Goal: Task Accomplishment & Management: Manage account settings

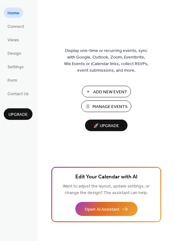
click at [107, 101] on button "Manage Events" at bounding box center [106, 107] width 50 height 12
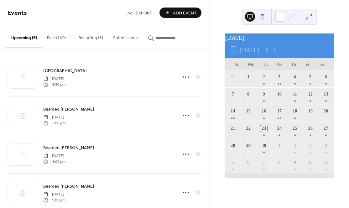
click at [89, 44] on button "Recurring (6)" at bounding box center [91, 36] width 34 height 22
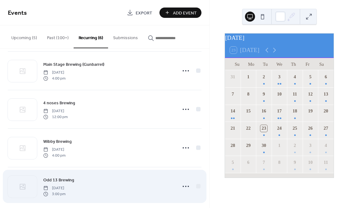
scroll to position [73, 0]
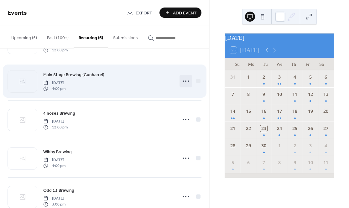
click at [187, 79] on icon at bounding box center [186, 81] width 10 height 10
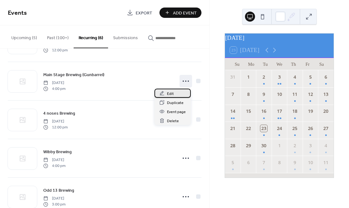
click at [185, 96] on div "Edit" at bounding box center [172, 93] width 36 height 9
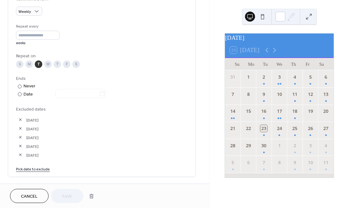
scroll to position [288, 0]
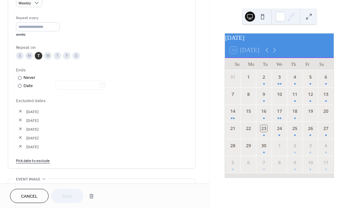
click at [38, 158] on link "Pick date to exclude" at bounding box center [33, 160] width 34 height 7
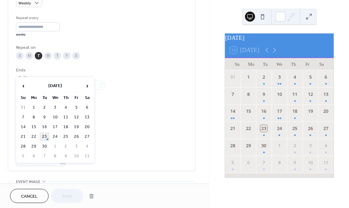
click at [42, 135] on td "23" at bounding box center [44, 136] width 10 height 9
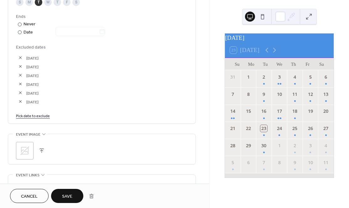
scroll to position [356, 0]
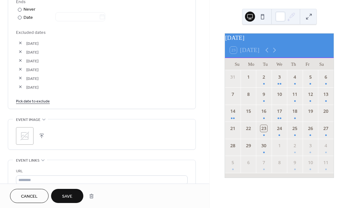
click at [69, 195] on span "Save" at bounding box center [67, 196] width 10 height 7
